Goal: Transaction & Acquisition: Purchase product/service

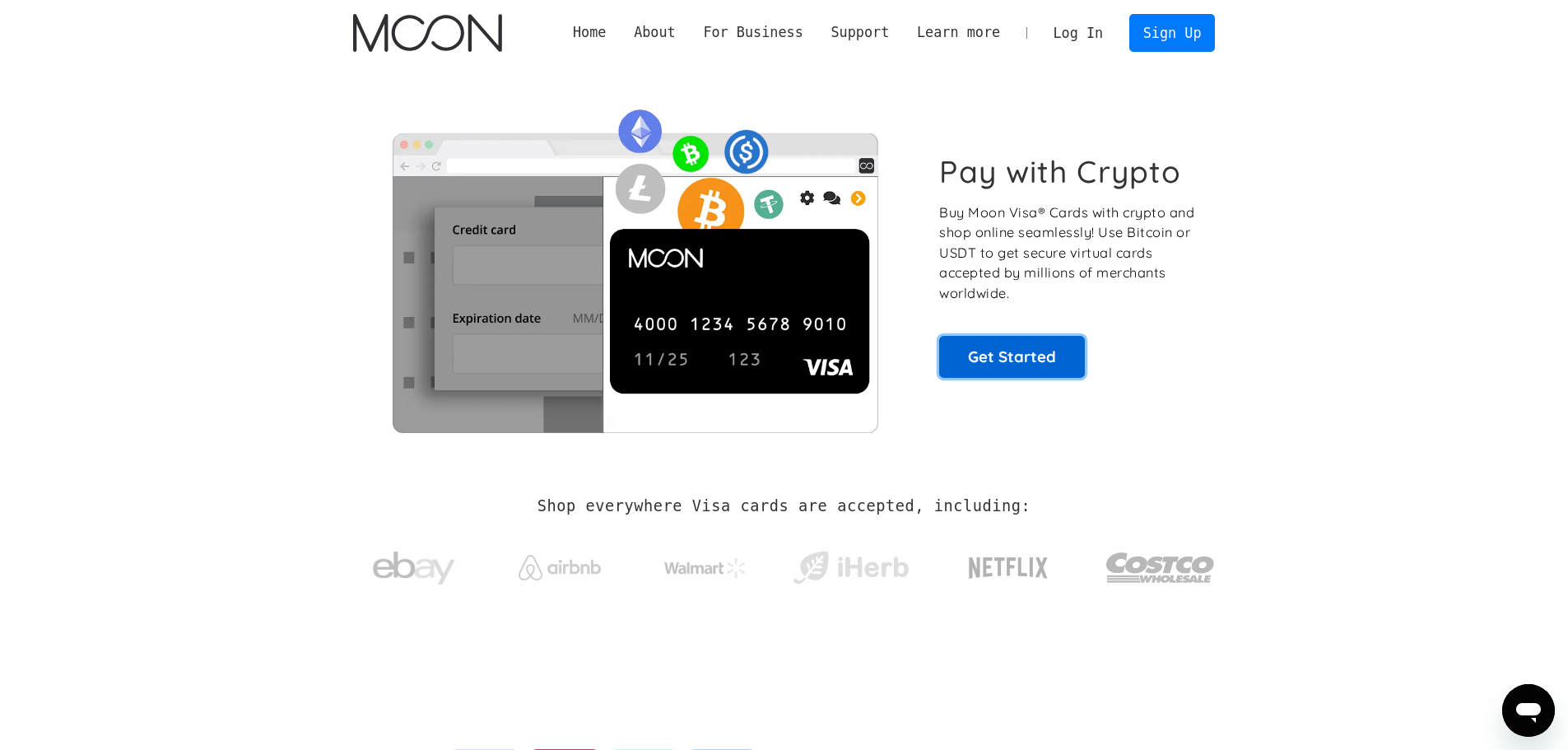
click at [1013, 350] on link "Get Started" at bounding box center [1012, 356] width 145 height 41
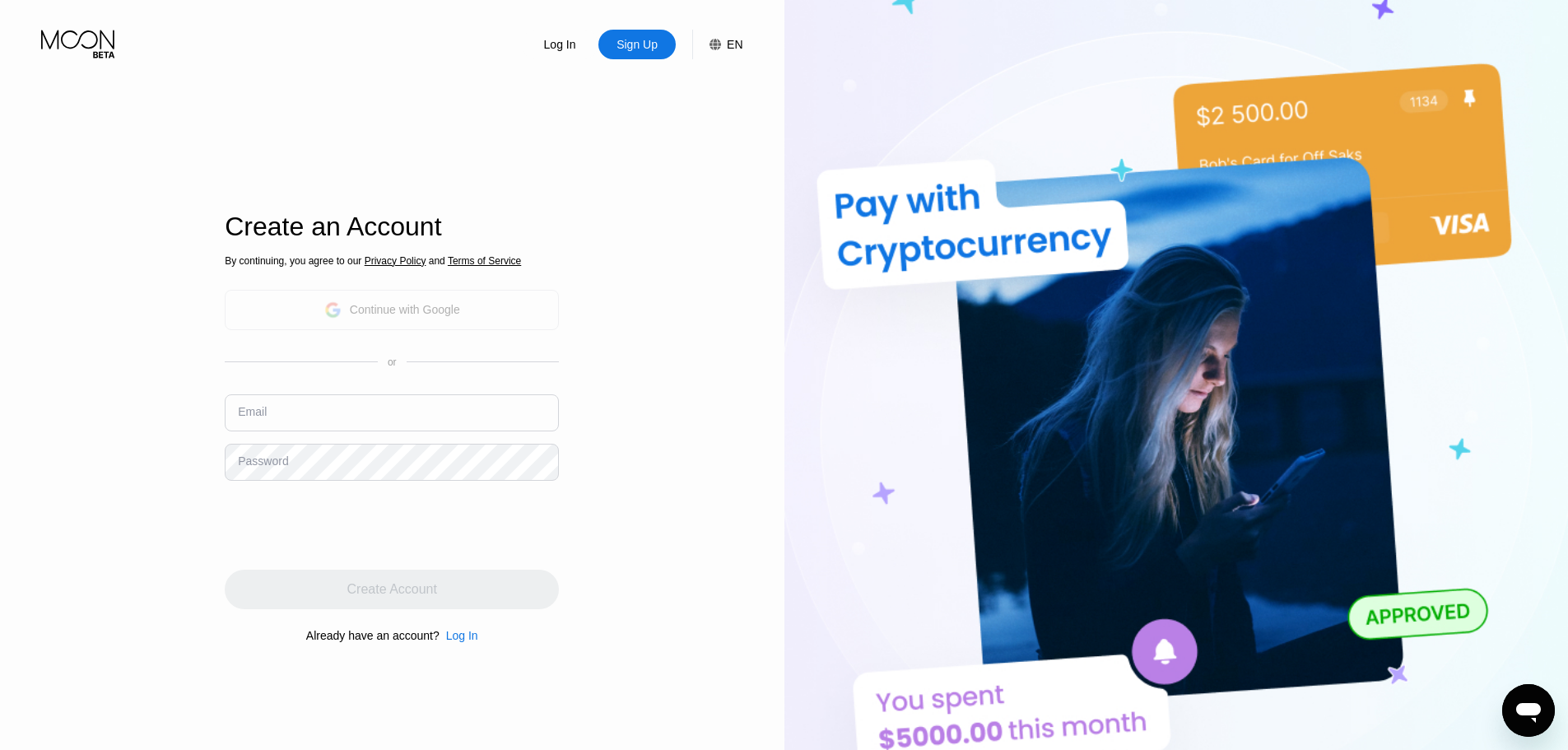
click at [525, 310] on div "Continue with Google" at bounding box center [391, 310] width 334 height 40
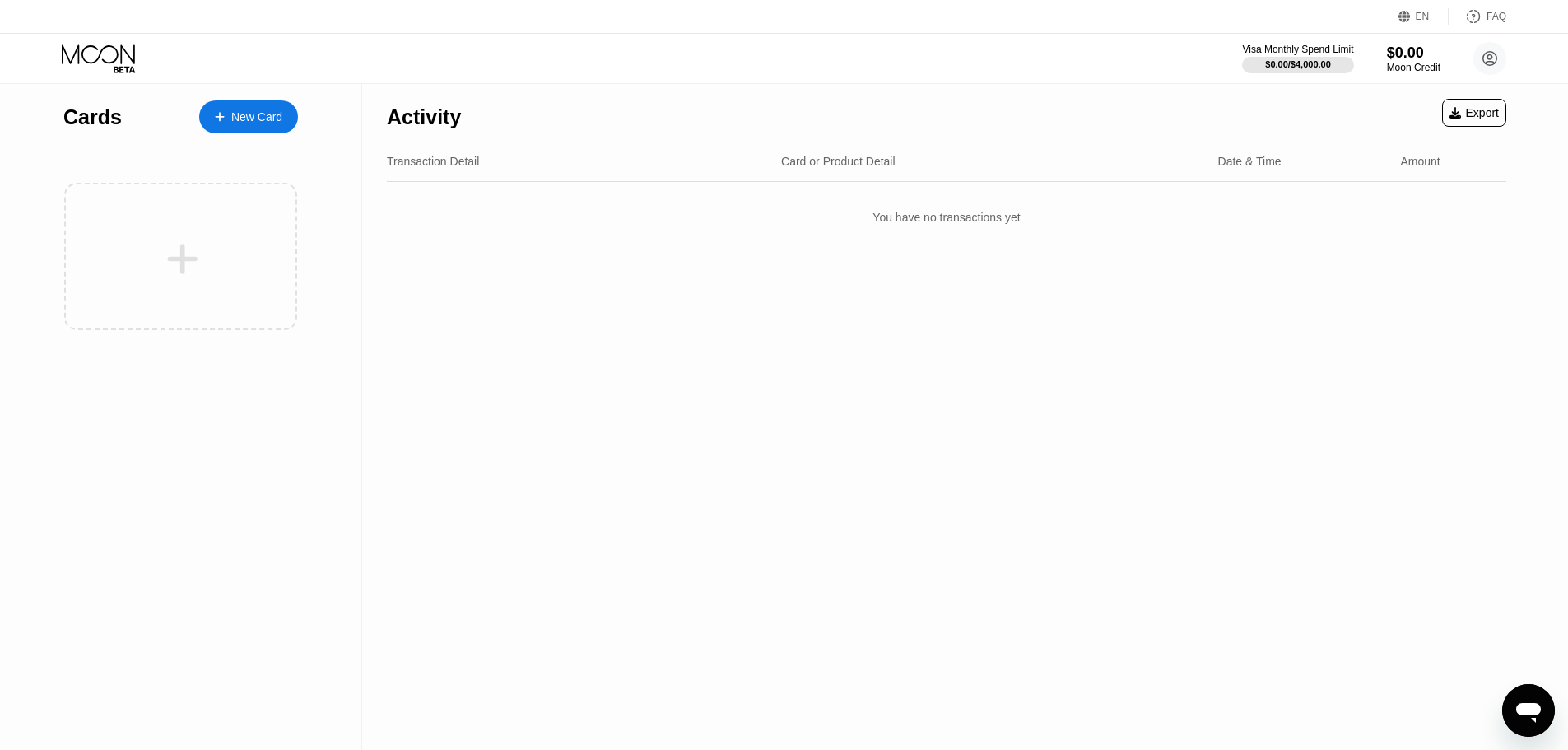
click at [257, 116] on div "New Card" at bounding box center [256, 117] width 51 height 14
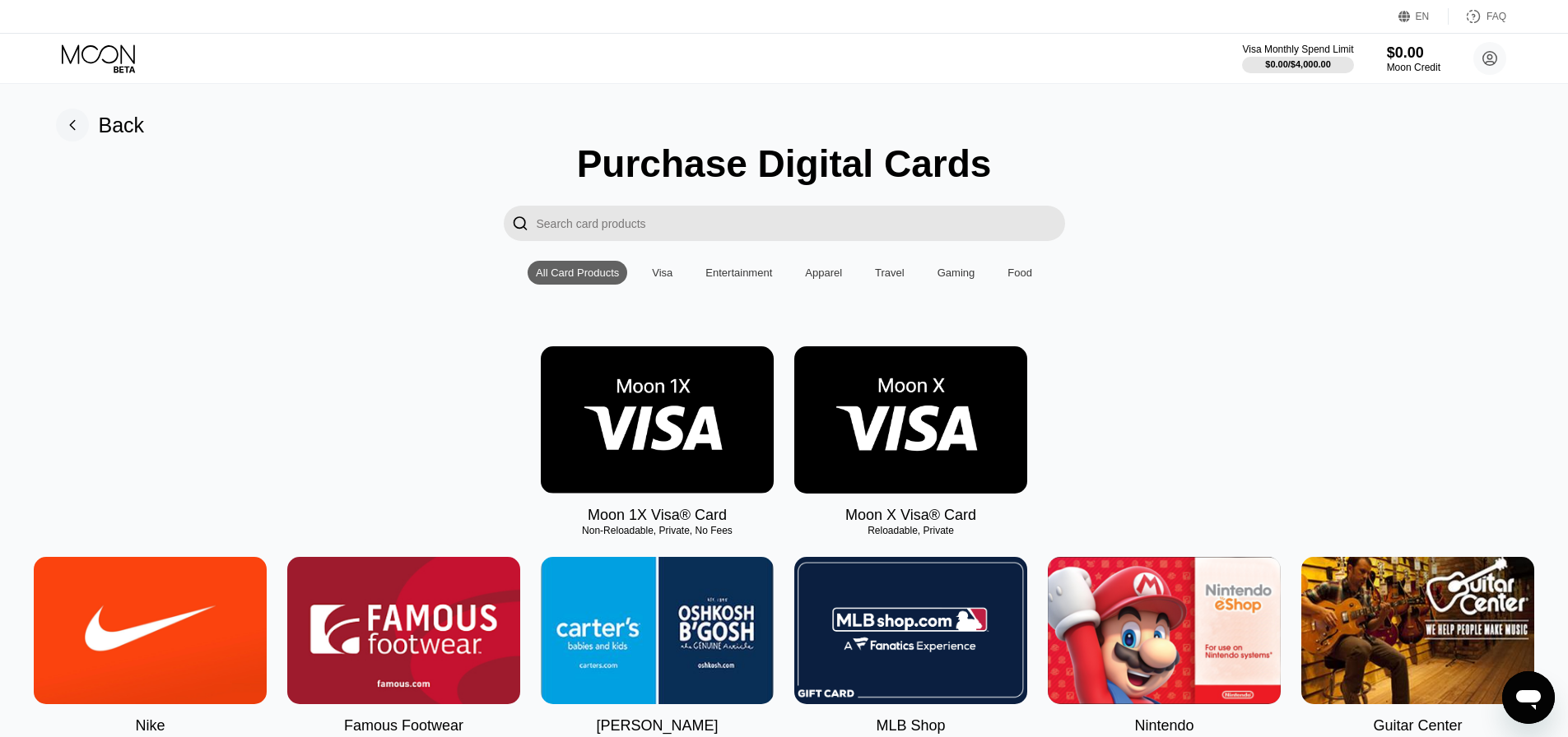
click at [671, 275] on div "Visa" at bounding box center [663, 272] width 21 height 12
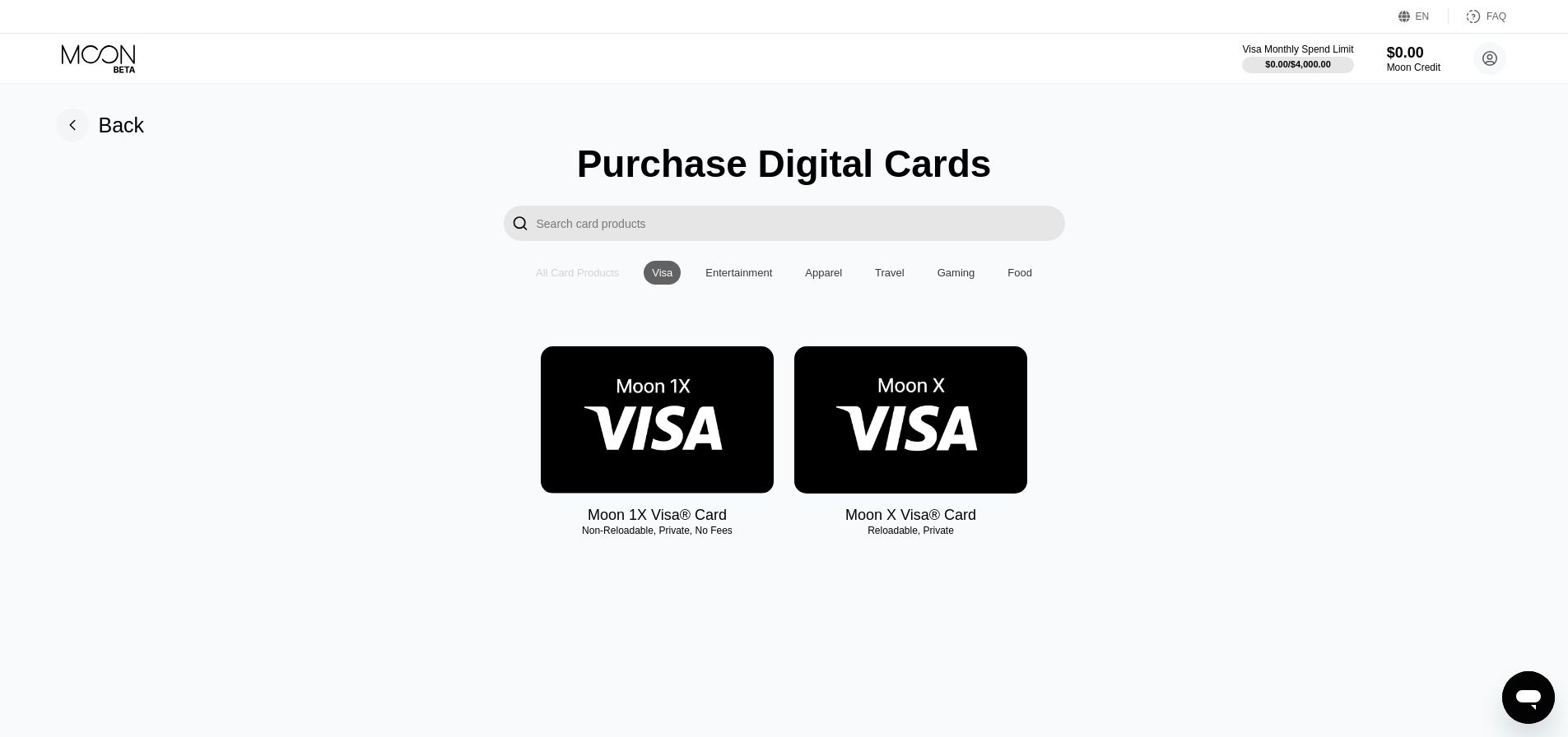
click at [560, 274] on div "All Card Products" at bounding box center [577, 272] width 83 height 12
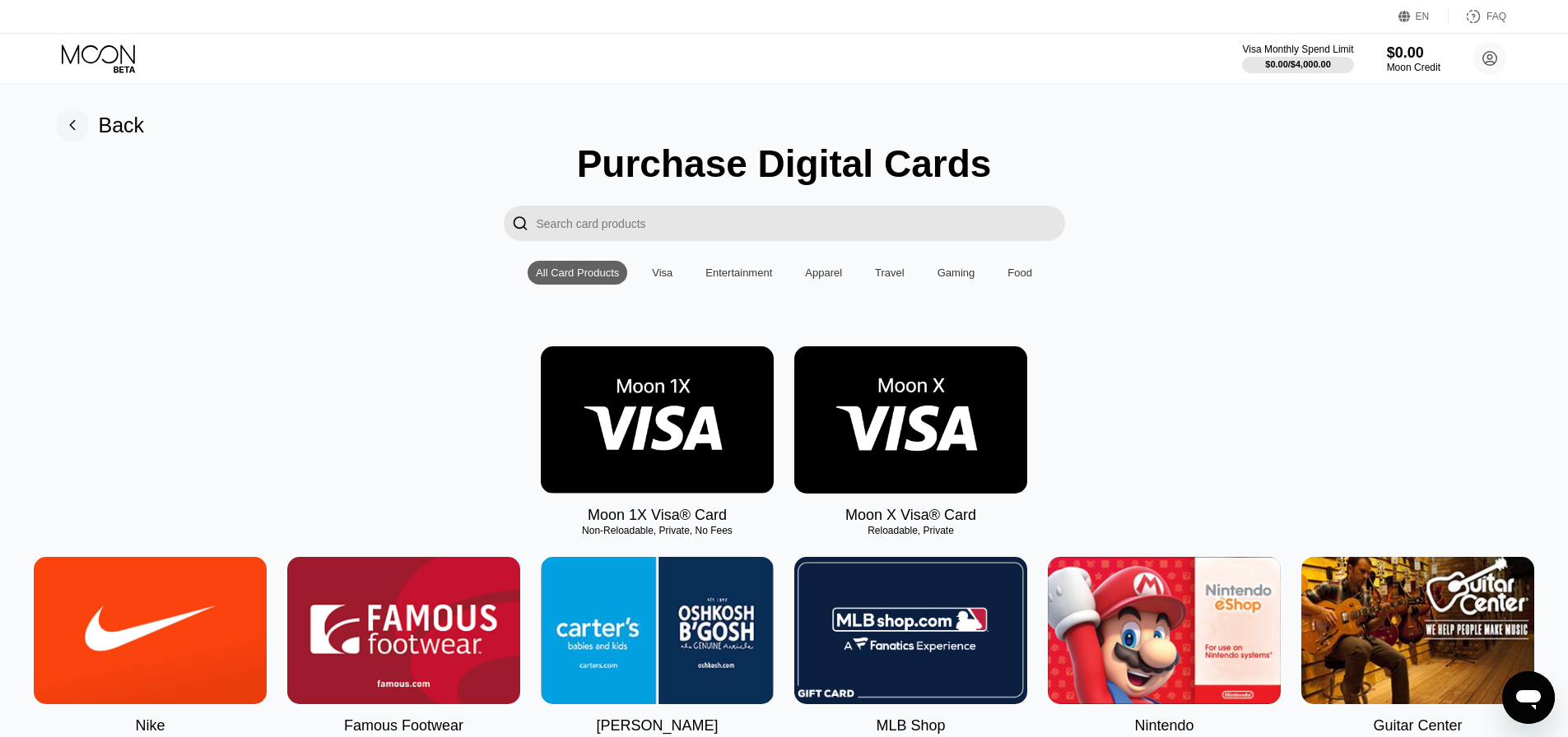
click at [642, 421] on img at bounding box center [658, 420] width 233 height 147
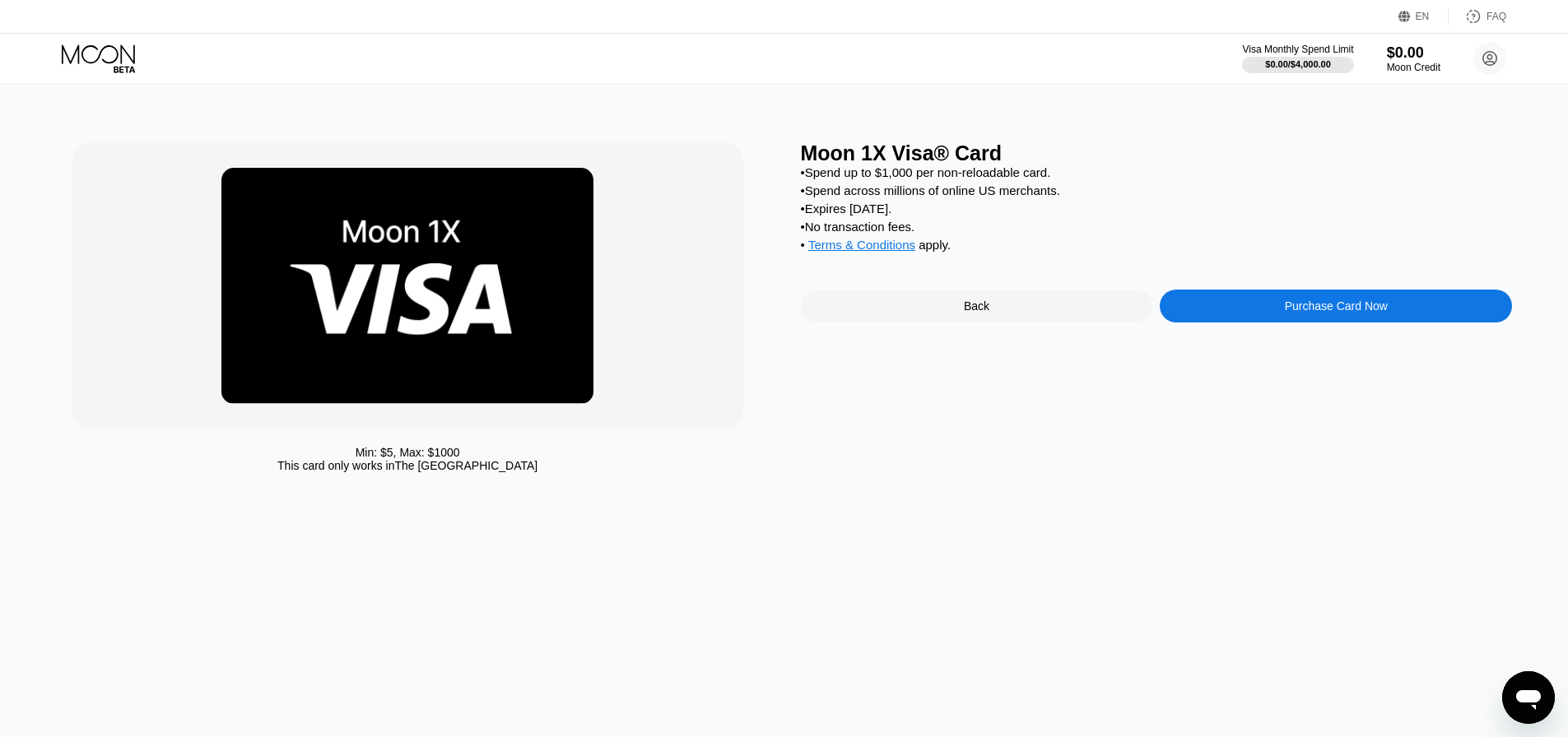
click at [983, 313] on div "Back" at bounding box center [976, 306] width 26 height 13
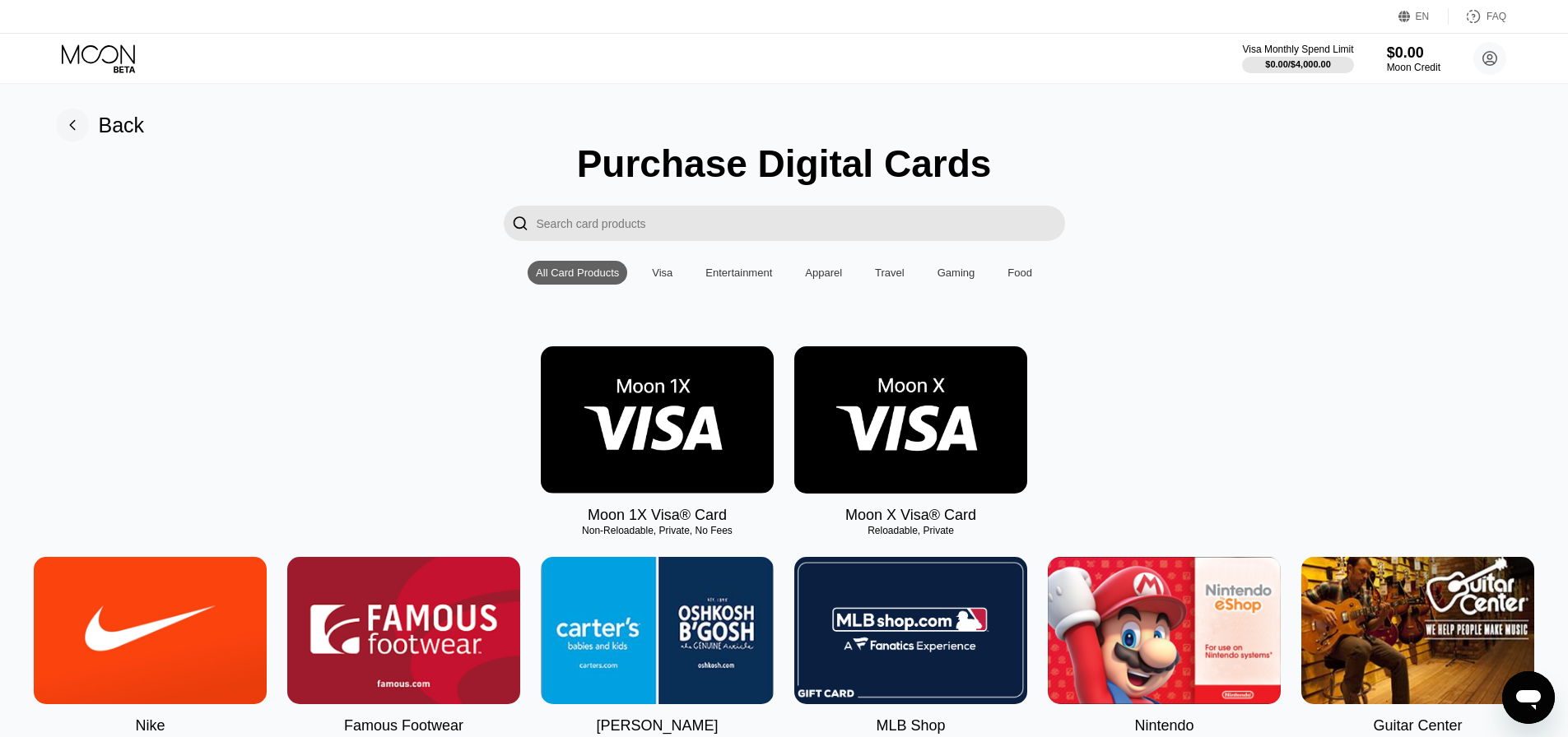
click at [905, 428] on img at bounding box center [911, 420] width 233 height 147
